Goal: Task Accomplishment & Management: Manage account settings

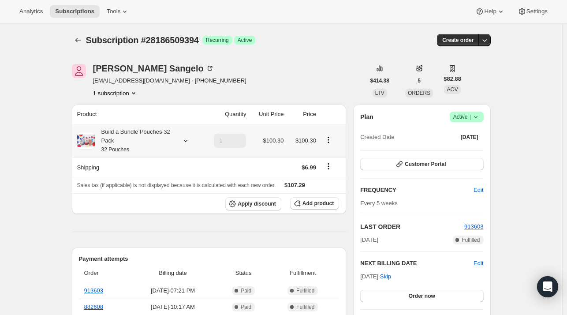
click at [186, 139] on icon at bounding box center [185, 140] width 9 height 9
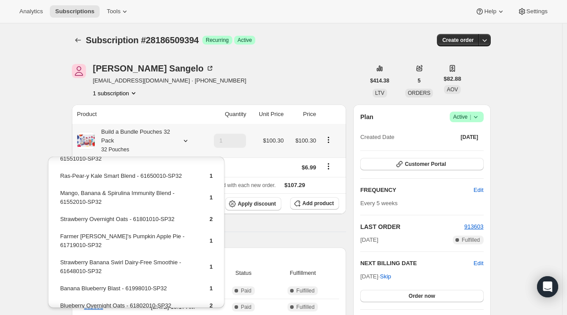
scroll to position [358, 0]
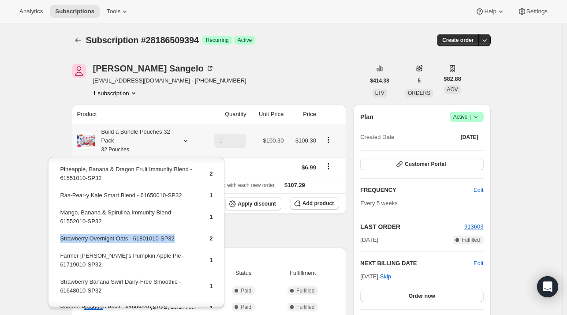
drag, startPoint x: 185, startPoint y: 235, endPoint x: 60, endPoint y: 239, distance: 125.4
click at [60, 239] on td "Strawberry Overnight Oats - 61801010-SP32" at bounding box center [127, 242] width 135 height 16
copy td "Strawberry Overnight Oats - 61801010-SP32"
click at [334, 205] on span "Add product" at bounding box center [318, 203] width 31 height 7
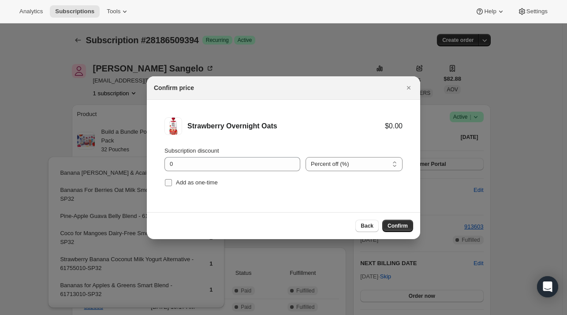
click at [188, 181] on span "Add as one-time" at bounding box center [197, 182] width 42 height 7
click at [172, 181] on input "Add as one-time" at bounding box center [168, 182] width 7 height 7
checkbox input "true"
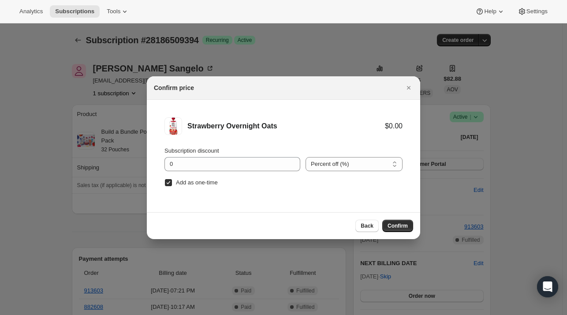
click at [394, 225] on span "Confirm" at bounding box center [398, 225] width 20 height 7
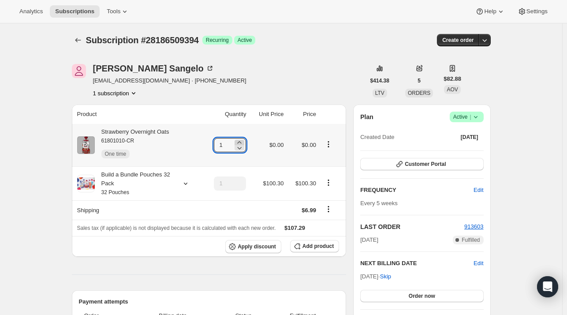
click at [243, 142] on icon at bounding box center [239, 142] width 9 height 9
type input "3"
click at [75, 43] on button "Subscriptions" at bounding box center [78, 40] width 12 height 12
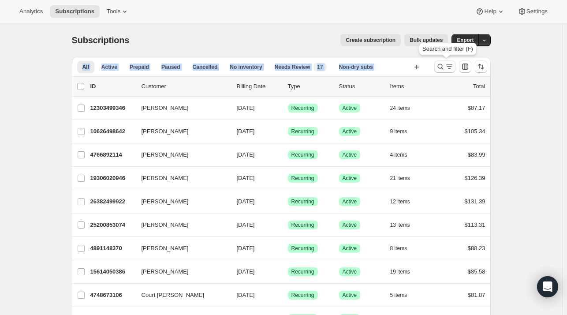
click at [443, 65] on icon "Search and filter results" at bounding box center [440, 66] width 9 height 9
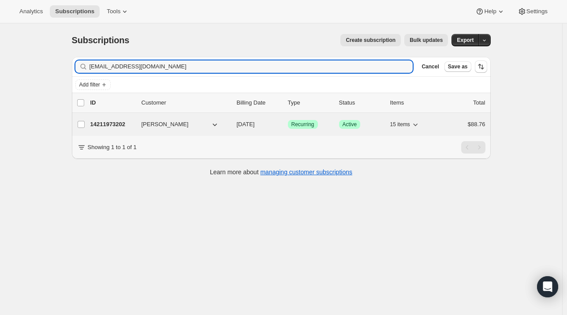
type input "[EMAIL_ADDRESS][DOMAIN_NAME]"
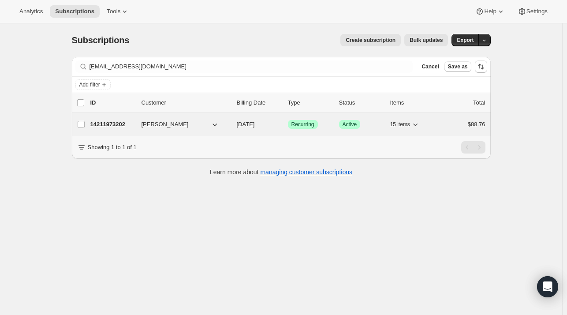
click at [116, 119] on div "14211973202 [PERSON_NAME] [DATE] Success Recurring Success Active 15 items $88.…" at bounding box center [287, 124] width 395 height 12
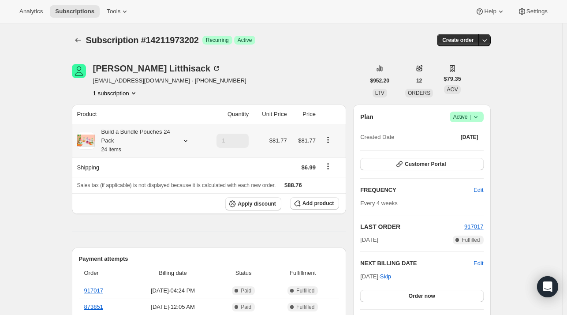
click at [185, 142] on icon at bounding box center [185, 140] width 9 height 9
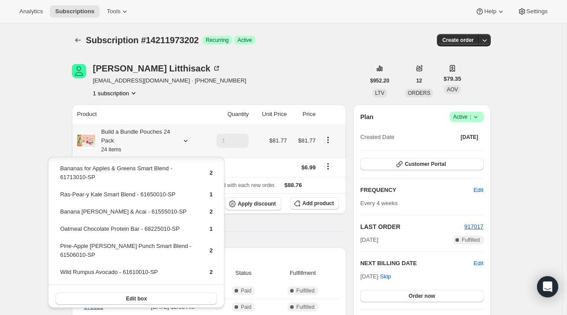
scroll to position [187, 0]
drag, startPoint x: 158, startPoint y: 204, endPoint x: 60, endPoint y: 210, distance: 98.5
click at [60, 210] on td "Banana [PERSON_NAME] & Acai - 61555010-SP" at bounding box center [127, 214] width 135 height 16
copy td "Banana [PERSON_NAME] & Acai - 61555010-SP"
click at [317, 209] on button "Add product" at bounding box center [314, 203] width 49 height 12
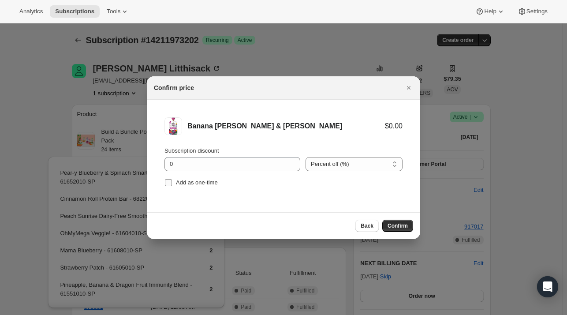
drag, startPoint x: 175, startPoint y: 185, endPoint x: 194, endPoint y: 184, distance: 18.5
click at [176, 185] on label "Add as one-time" at bounding box center [191, 182] width 53 height 12
click at [172, 185] on input "Add as one-time" at bounding box center [168, 182] width 7 height 7
checkbox input "true"
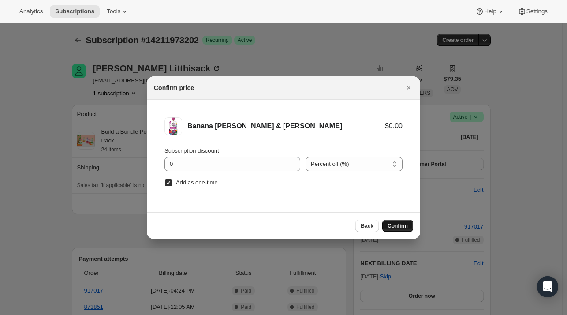
click at [403, 224] on span "Confirm" at bounding box center [398, 225] width 20 height 7
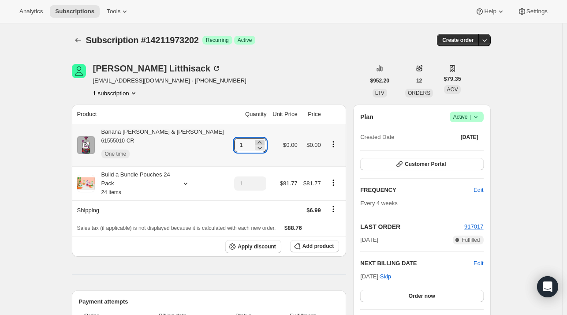
click at [258, 142] on icon at bounding box center [260, 142] width 4 height 2
type input "3"
